Goal: Information Seeking & Learning: Learn about a topic

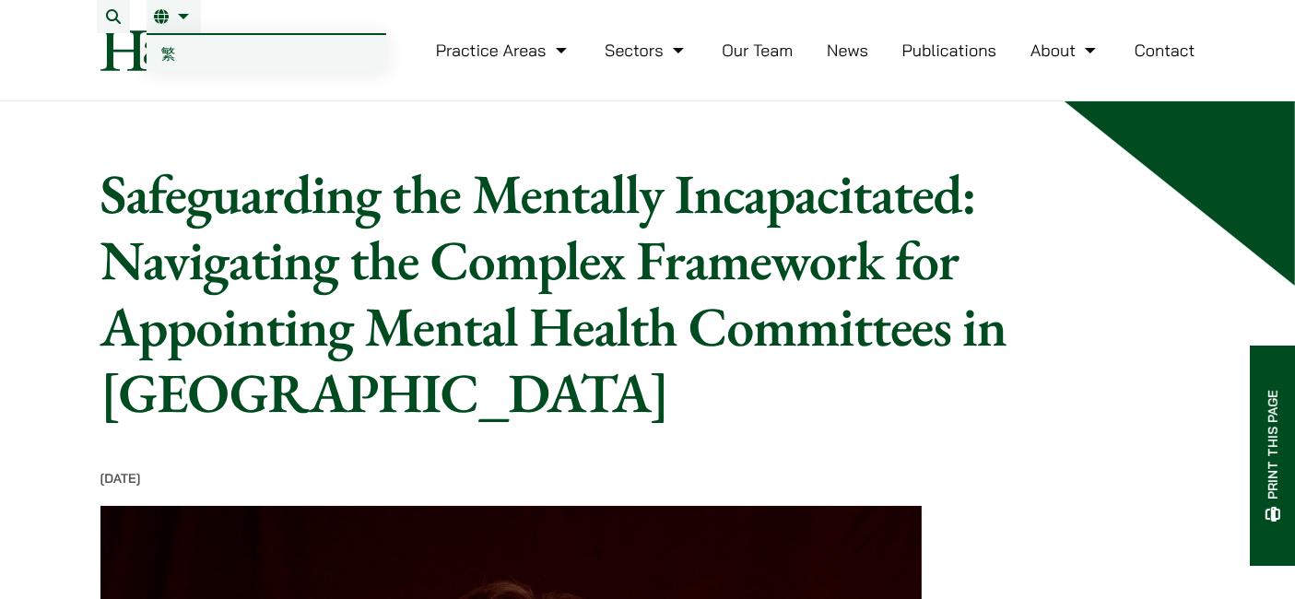
click at [179, 14] on link "EN" at bounding box center [174, 16] width 40 height 15
click at [171, 27] on li "EN 繁" at bounding box center [174, 16] width 54 height 33
click at [168, 53] on span "繁" at bounding box center [168, 53] width 15 height 18
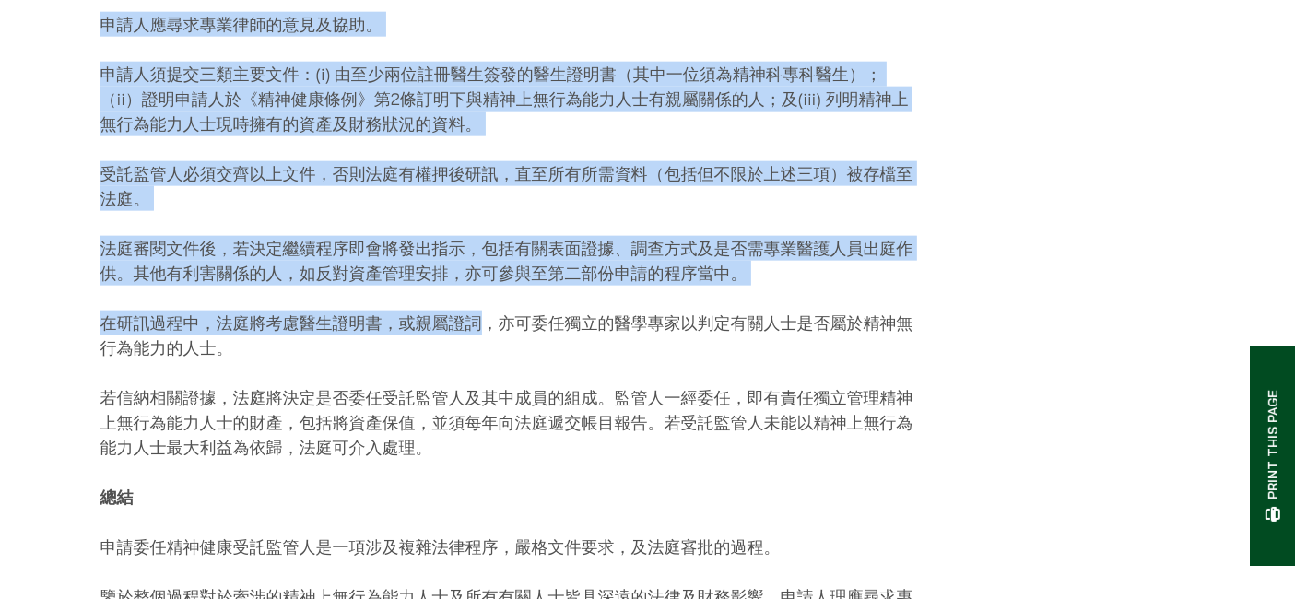
scroll to position [2661, 0]
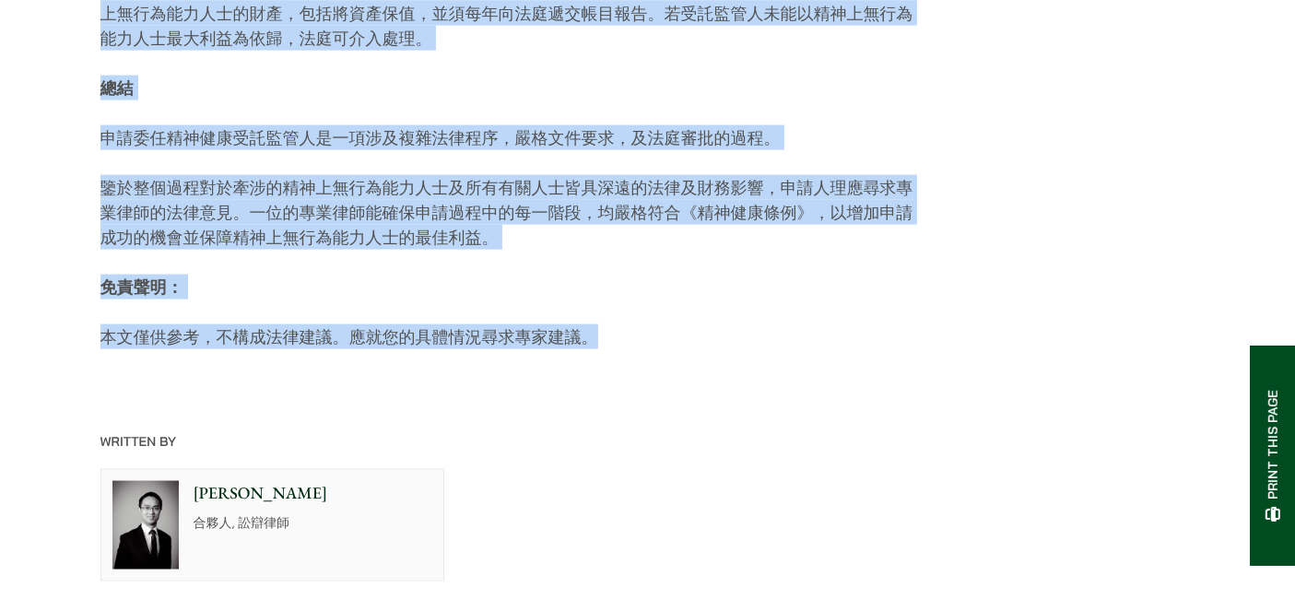
drag, startPoint x: 96, startPoint y: 290, endPoint x: 698, endPoint y: 309, distance: 602.9
copy div "面對失去精神行為能力的摯親，對相關人士而言往往是極具情感挑戰性又複雜的處境。 保障親人的福祉及權益，需經過審慎規劃及具法律遠見的考量。 委任精神健康受託監管人…"
